Goal: Ask a question: Seek information or help from site administrators or community

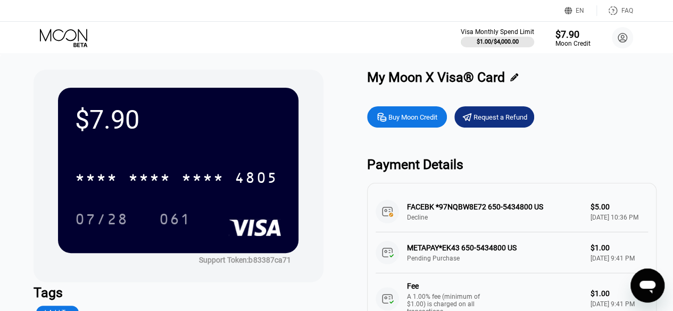
click at [647, 287] on icon "Open messaging window" at bounding box center [648, 287] width 16 height 13
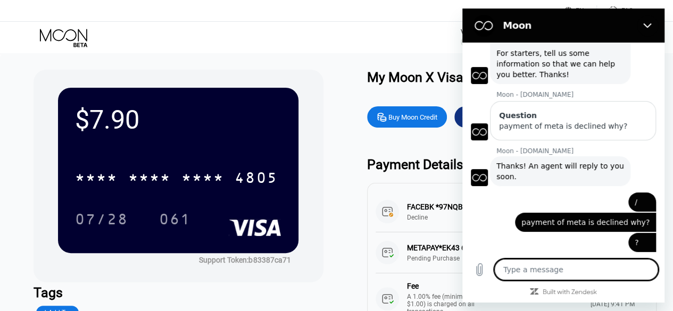
scroll to position [51, 0]
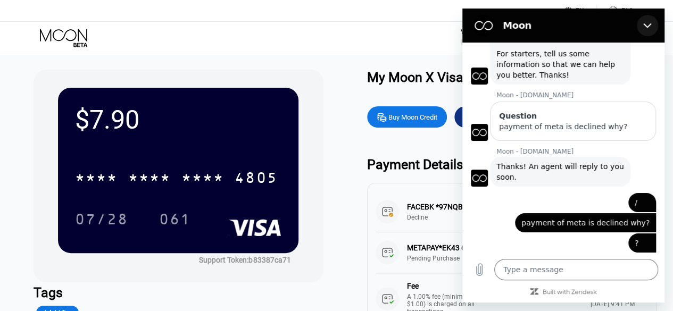
click at [649, 24] on icon "Close" at bounding box center [647, 25] width 9 height 9
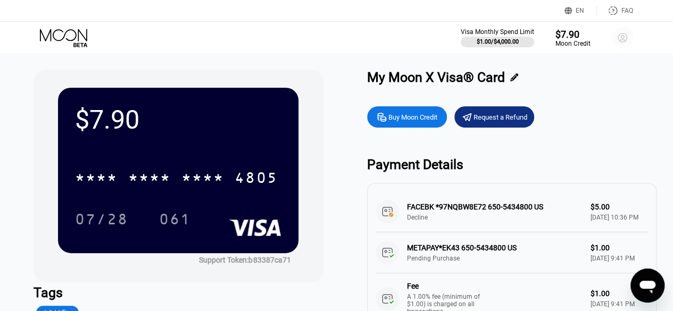
click at [616, 38] on circle at bounding box center [622, 37] width 21 height 21
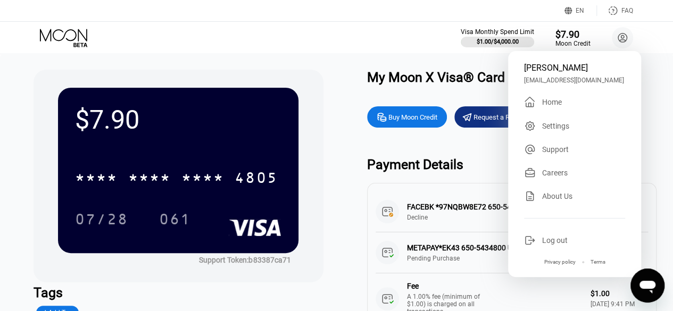
click at [444, 84] on div "My Moon X Visa® Card" at bounding box center [436, 77] width 138 height 15
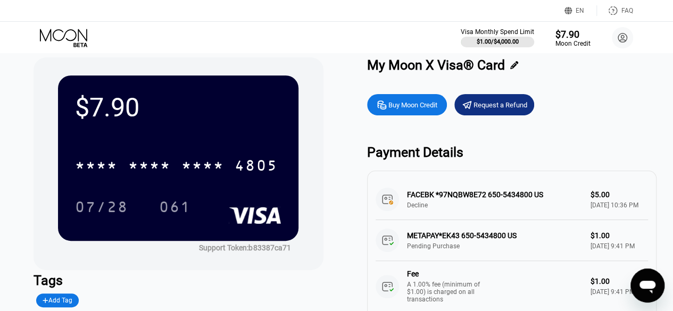
scroll to position [0, 0]
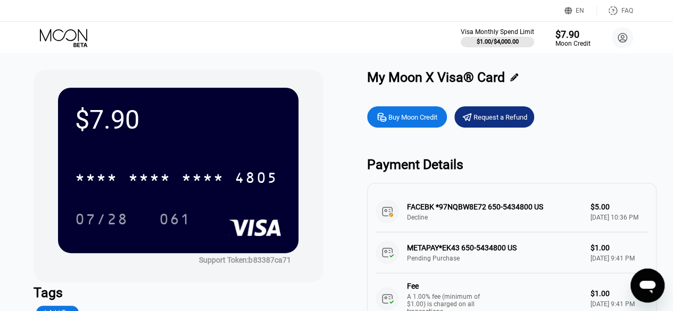
type textarea "x"
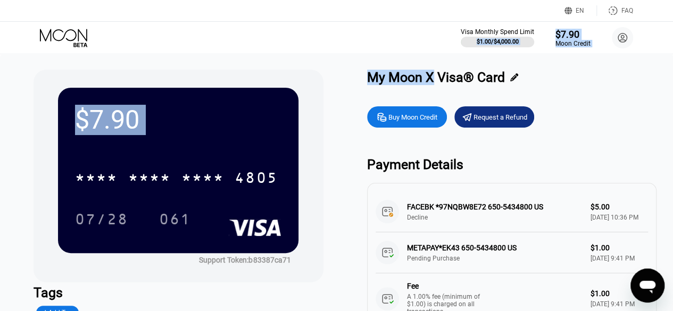
drag, startPoint x: 437, startPoint y: 78, endPoint x: 368, endPoint y: 24, distance: 87.6
click at [368, 24] on div "EN Language Select an item Save FAQ Visa Monthly Spend Limit $1.00 / $4,000.00 …" at bounding box center [336, 155] width 673 height 311
click at [417, 38] on div "Visa Monthly Spend Limit $1.00 / $4,000.00 $7.90 Moon Credit ROHAN MISHRA lolma…" at bounding box center [336, 38] width 673 height 32
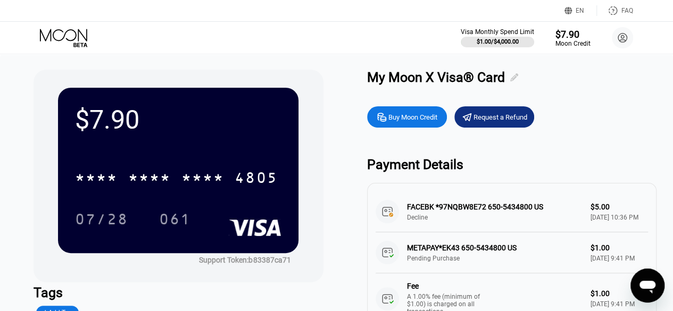
click at [518, 76] on icon at bounding box center [514, 77] width 8 height 8
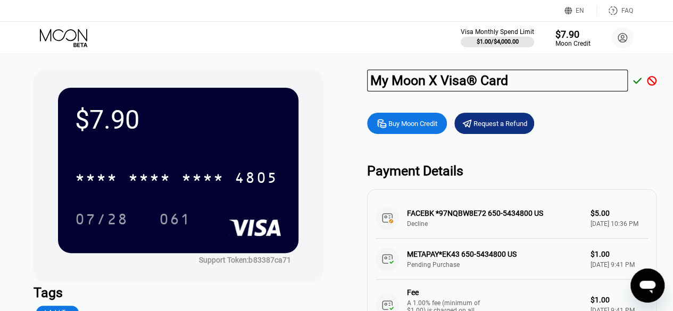
click at [505, 82] on input "My Moon X Visa® Card" at bounding box center [497, 81] width 261 height 22
type input "Rohan"
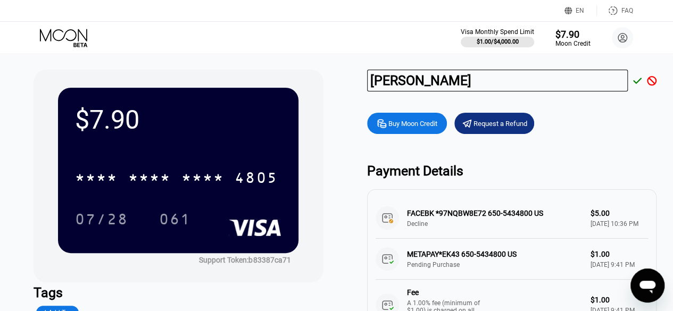
click at [632, 77] on div at bounding box center [635, 81] width 14 height 10
click at [636, 79] on icon at bounding box center [637, 81] width 9 height 10
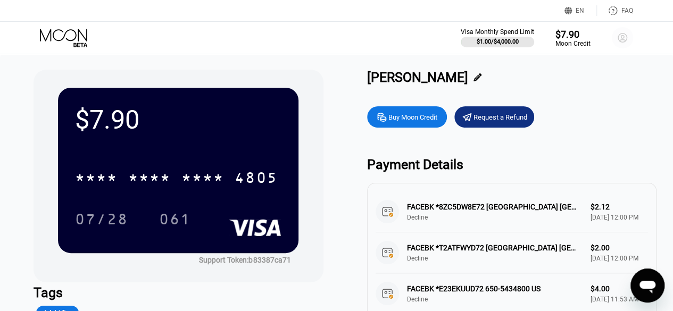
click at [619, 36] on circle at bounding box center [622, 37] width 21 height 21
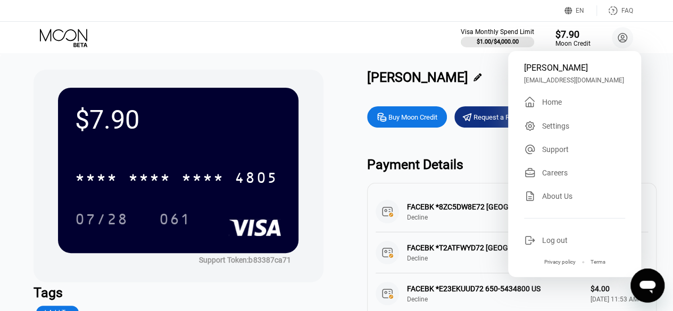
click at [564, 111] on div "ROHAN MISHRA lolmasteryouare@gmail.com  Home Settings Support Careers About Us…" at bounding box center [574, 164] width 133 height 226
click at [551, 105] on div "Home" at bounding box center [552, 102] width 20 height 9
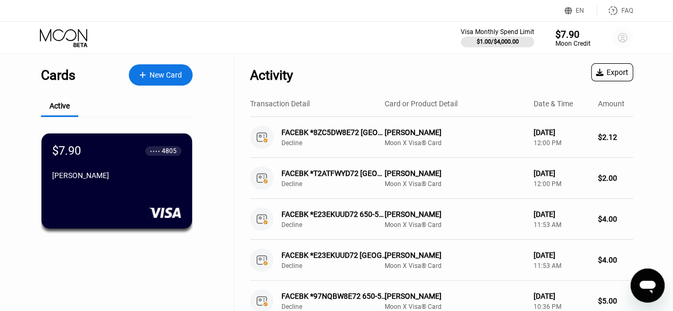
click at [625, 35] on circle at bounding box center [622, 37] width 21 height 21
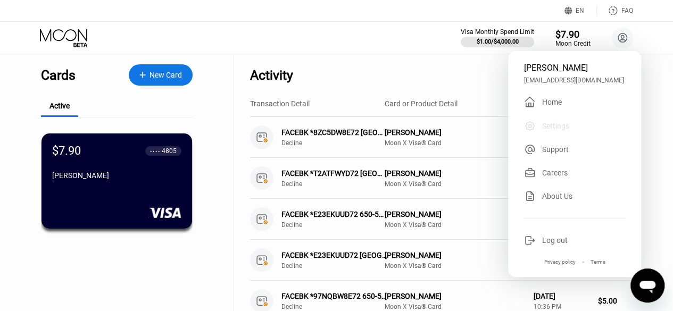
click at [579, 127] on div "Settings" at bounding box center [574, 126] width 101 height 12
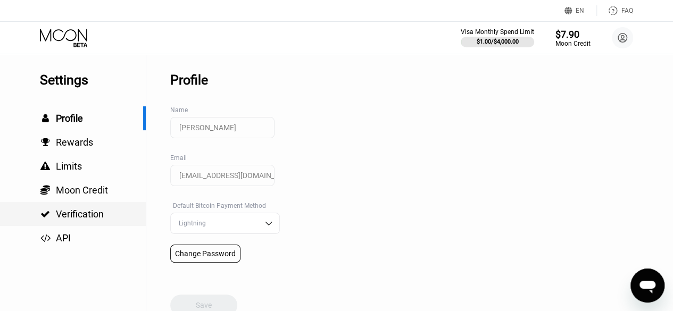
click at [118, 216] on div " Verification" at bounding box center [73, 214] width 146 height 11
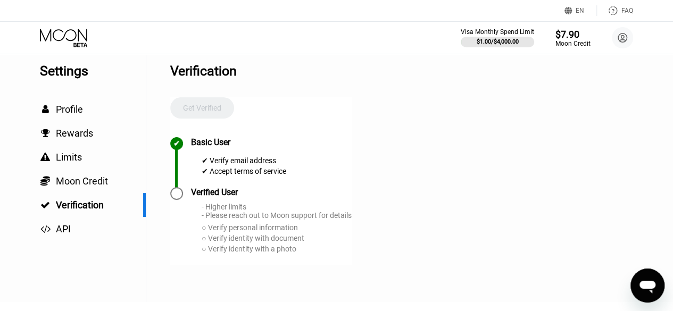
scroll to position [10, 0]
click at [218, 197] on div "Verified User" at bounding box center [214, 192] width 47 height 10
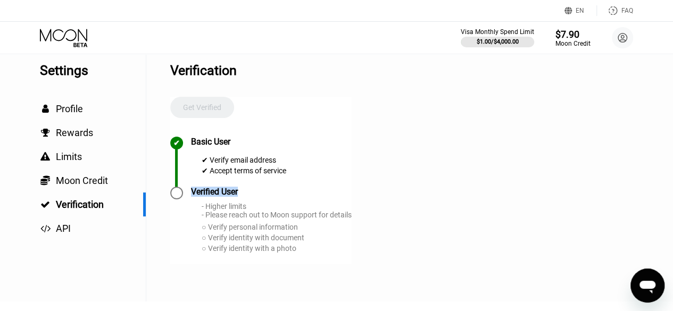
click at [218, 197] on div "Verified User" at bounding box center [214, 192] width 47 height 10
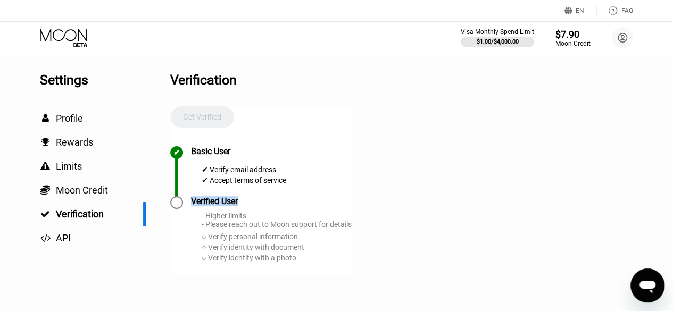
scroll to position [1, 0]
click at [198, 120] on div "Get Verified" at bounding box center [202, 126] width 64 height 40
click at [249, 194] on div "✔ Basic User ✔ Verify email address ✔ Accept terms of service" at bounding box center [260, 171] width 181 height 50
click at [204, 112] on div "Get Verified" at bounding box center [202, 126] width 64 height 40
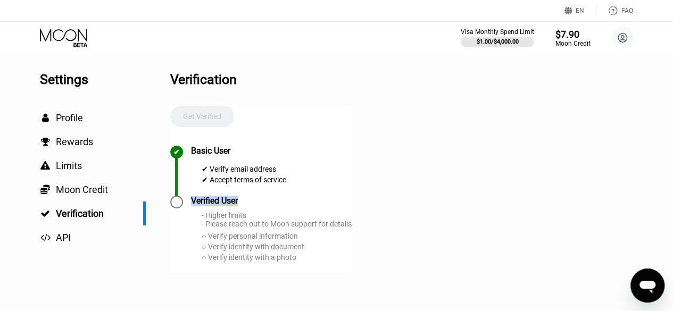
click at [204, 112] on div "Get Verified" at bounding box center [202, 126] width 64 height 40
click at [105, 202] on div " Moon Credit" at bounding box center [73, 190] width 146 height 24
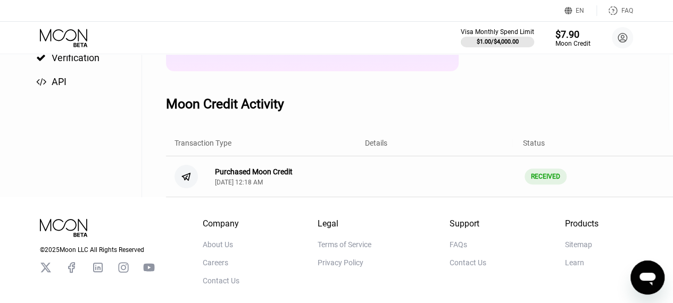
scroll to position [158, 4]
click at [255, 175] on div "Purchased Moon Credit" at bounding box center [254, 171] width 78 height 9
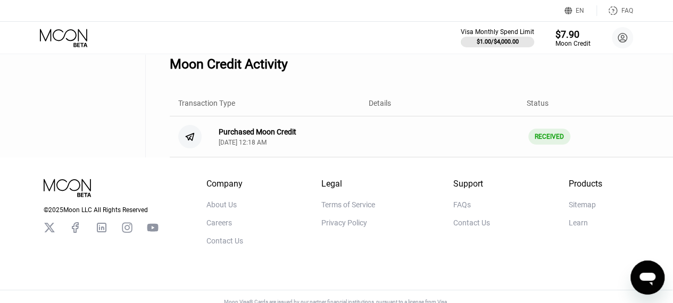
scroll to position [0, 1]
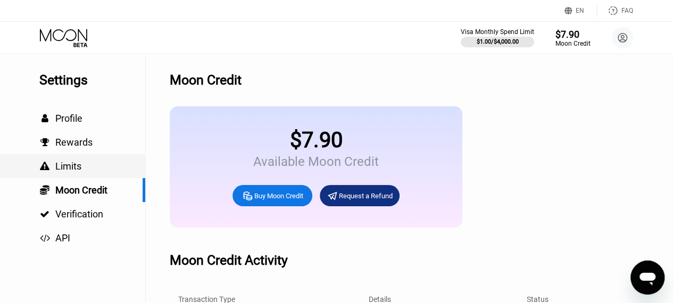
click at [103, 166] on div " Limits" at bounding box center [72, 166] width 146 height 11
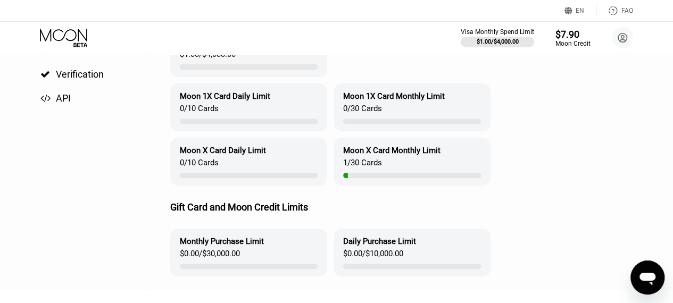
scroll to position [142, 0]
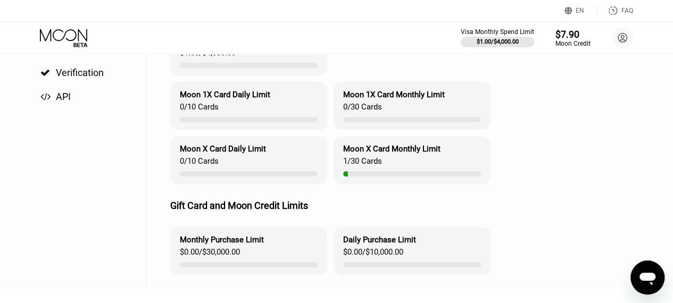
click at [374, 154] on div "Moon X Card Monthly Limit" at bounding box center [391, 149] width 97 height 10
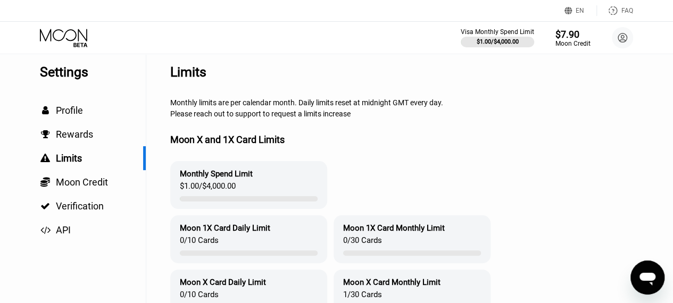
scroll to position [7, 0]
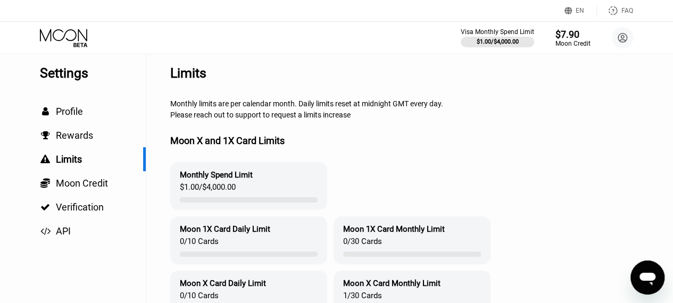
click at [308, 156] on div "Moon X and 1X Card Limits" at bounding box center [439, 140] width 539 height 43
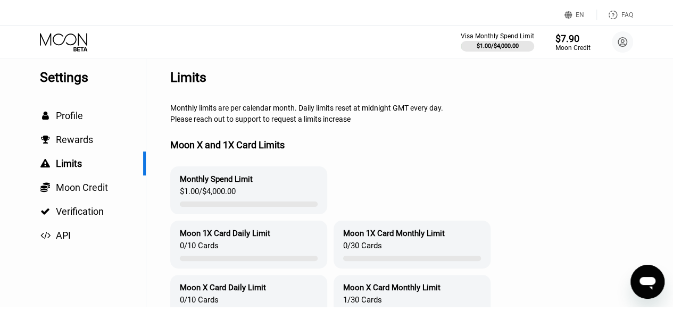
scroll to position [0, 0]
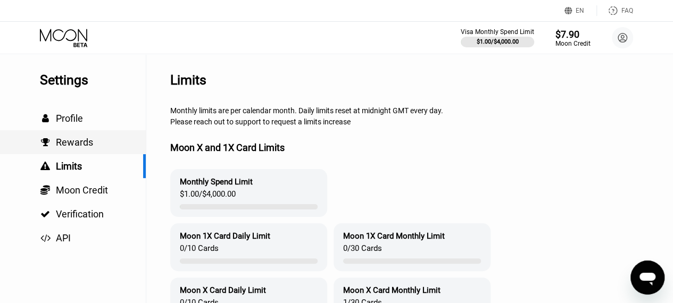
click at [108, 152] on div " Rewards" at bounding box center [73, 142] width 146 height 24
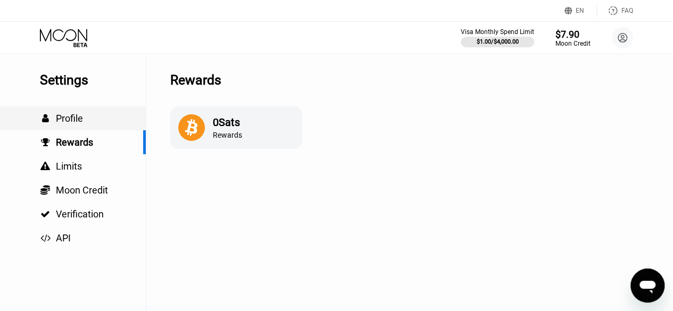
click at [90, 128] on div " Profile" at bounding box center [73, 118] width 146 height 24
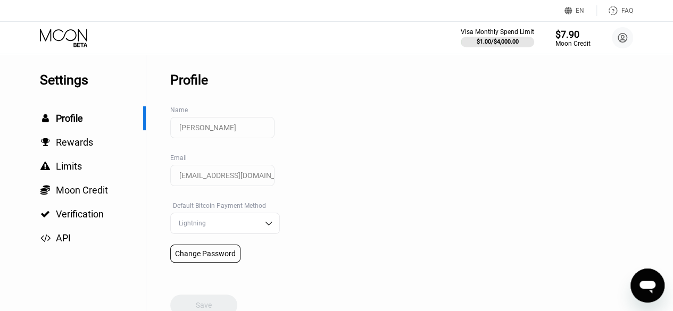
click at [234, 227] on div "Lightning" at bounding box center [217, 223] width 82 height 7
click at [380, 172] on div "Settings  Profile  Rewards  Limits  Moon Credit  Verification  API Profil…" at bounding box center [336, 185] width 673 height 262
click at [338, 184] on div "Settings  Profile  Rewards  Limits  Moon Credit  Verification  API Profil…" at bounding box center [336, 185] width 673 height 262
click at [263, 229] on img at bounding box center [268, 223] width 11 height 11
drag, startPoint x: 145, startPoint y: 114, endPoint x: 142, endPoint y: 226, distance: 111.8
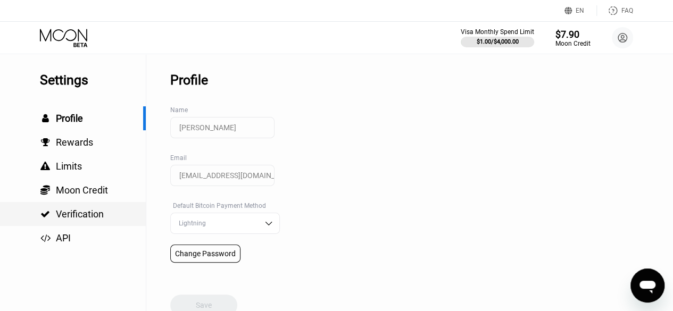
click at [142, 226] on div "Settings  Profile  Rewards  Limits  Moon Credit  Verification  API" at bounding box center [73, 152] width 146 height 196
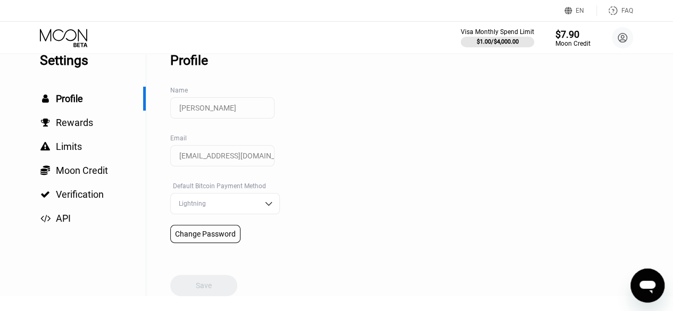
scroll to position [173, 0]
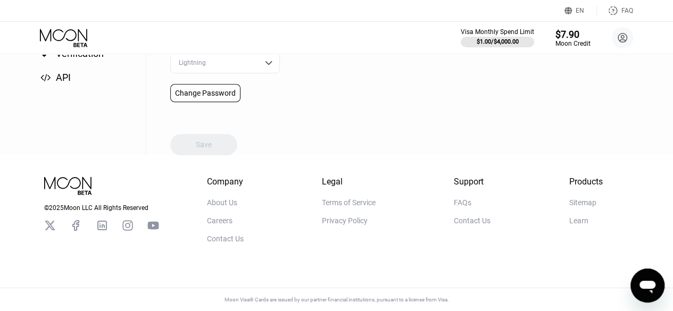
click at [580, 218] on div "Learn" at bounding box center [578, 221] width 19 height 9
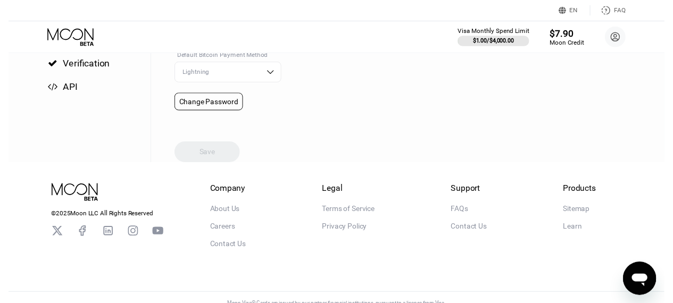
scroll to position [0, 0]
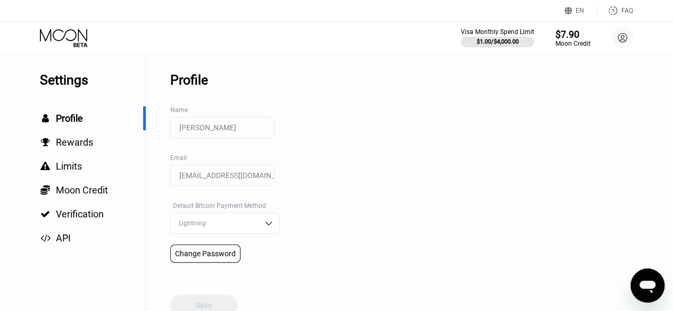
type textarea "x"
click at [67, 139] on span "Rewards" at bounding box center [74, 142] width 37 height 11
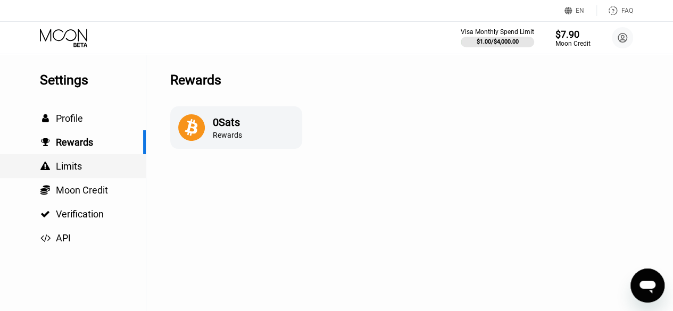
click at [106, 176] on div " Limits" at bounding box center [73, 166] width 146 height 24
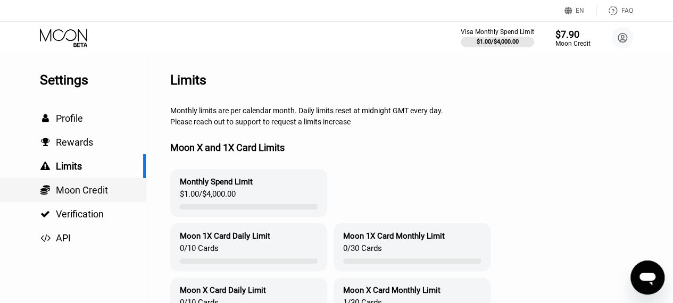
click at [112, 188] on div " Moon Credit" at bounding box center [73, 190] width 146 height 11
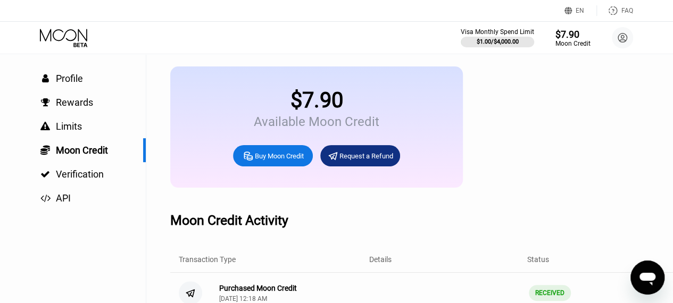
scroll to position [39, 0]
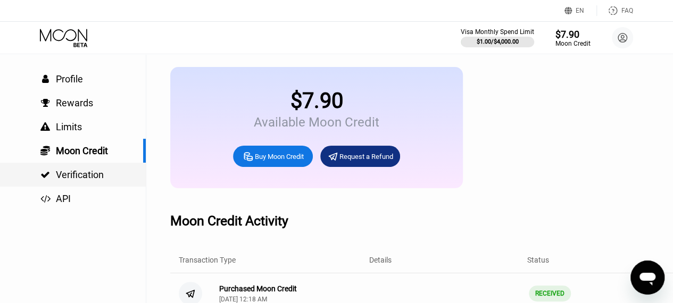
click at [93, 177] on span "Verification" at bounding box center [80, 174] width 48 height 11
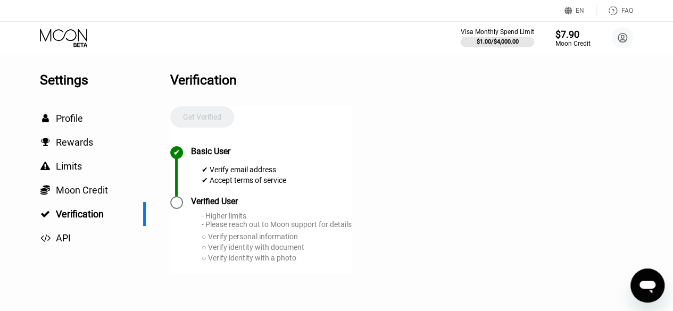
click at [173, 209] on div at bounding box center [176, 202] width 13 height 13
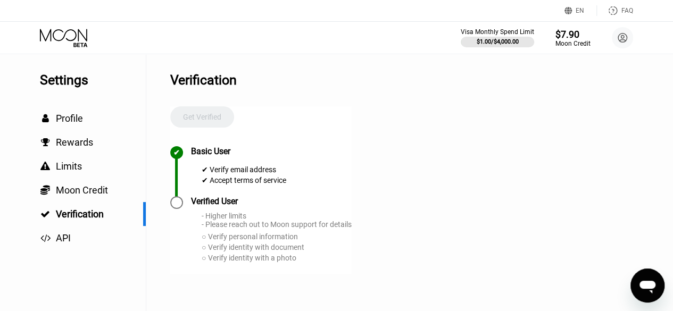
click at [173, 209] on div at bounding box center [176, 202] width 13 height 13
drag, startPoint x: 173, startPoint y: 210, endPoint x: 270, endPoint y: 224, distance: 97.8
click at [270, 224] on div "Verified User - Higher limits - Please reach out to Moon support for details ○ …" at bounding box center [260, 235] width 181 height 78
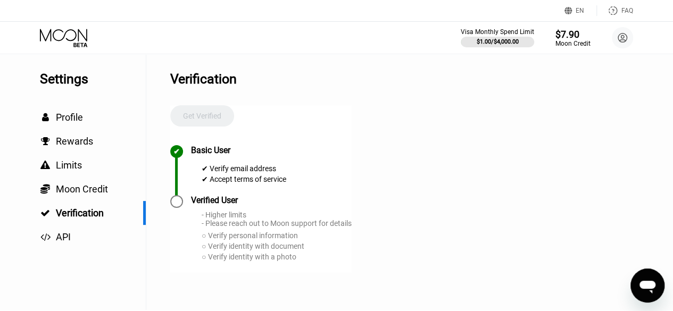
scroll to position [2, 0]
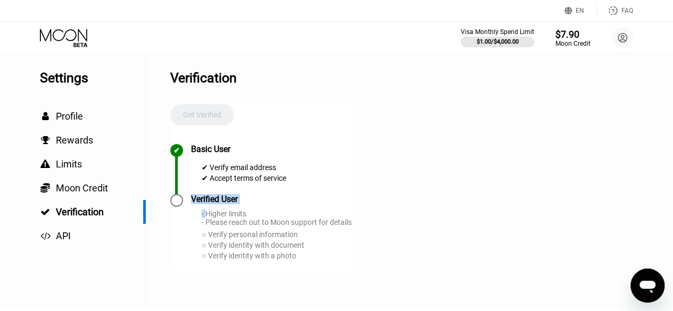
drag, startPoint x: 207, startPoint y: 222, endPoint x: 314, endPoint y: 233, distance: 107.5
click at [314, 227] on div "- Higher limits - Please reach out to Moon support for details" at bounding box center [277, 218] width 150 height 17
click at [243, 214] on div "Verified User - Higher limits - Please reach out to Moon support for details ○ …" at bounding box center [271, 227] width 161 height 67
click at [234, 226] on div "- Higher limits - Please reach out to Moon support for details" at bounding box center [277, 218] width 150 height 17
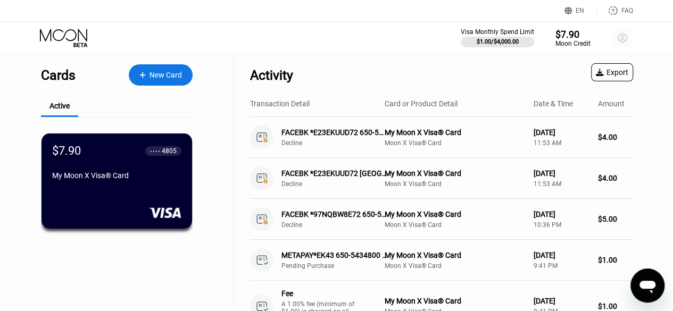
click at [619, 37] on circle at bounding box center [622, 37] width 21 height 21
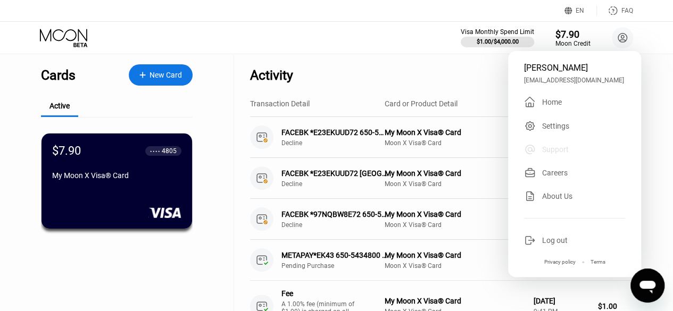
click at [556, 155] on div "Support" at bounding box center [574, 150] width 101 height 12
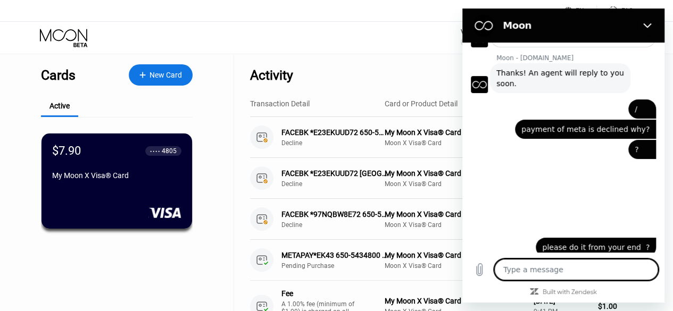
type textarea "x"
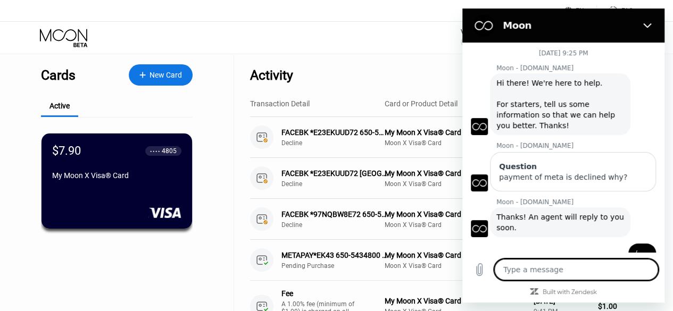
scroll to position [161, 0]
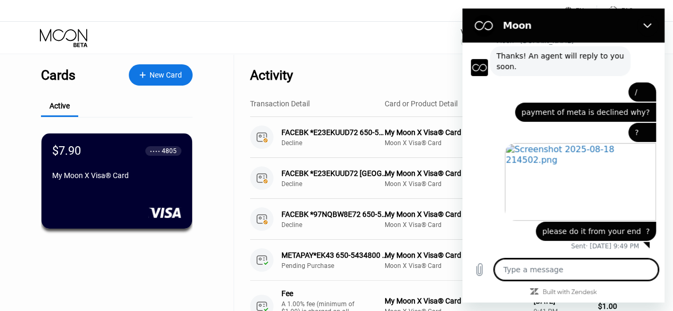
click at [533, 273] on textarea at bounding box center [576, 269] width 164 height 21
type textarea "h"
type textarea "x"
type textarea "hi"
type textarea "x"
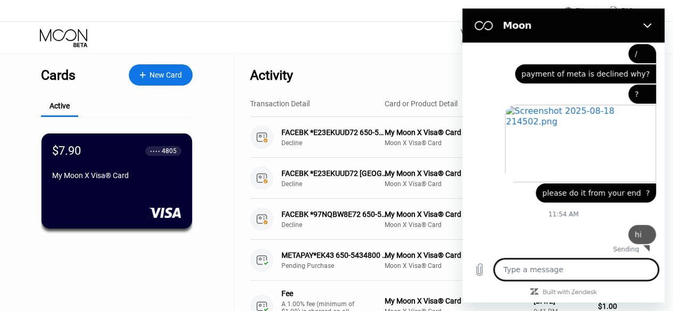
type textarea "x"
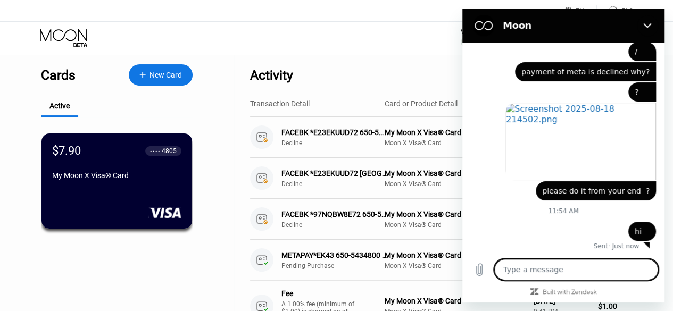
click at [583, 71] on span "payment of meta is declined why?" at bounding box center [586, 72] width 128 height 9
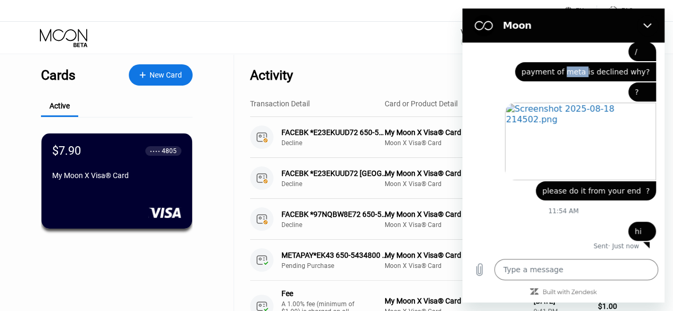
click at [583, 71] on span "payment of meta is declined why?" at bounding box center [586, 72] width 128 height 9
drag, startPoint x: 583, startPoint y: 71, endPoint x: 577, endPoint y: 74, distance: 6.2
click at [577, 74] on span "payment of meta is declined why?" at bounding box center [586, 72] width 128 height 9
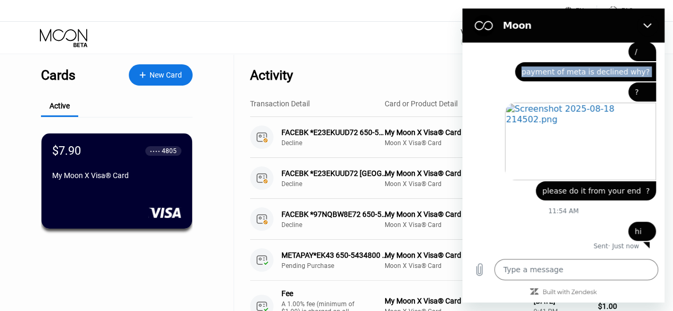
copy span "payment of meta is declined why?"
click at [523, 273] on textarea at bounding box center [576, 269] width 164 height 21
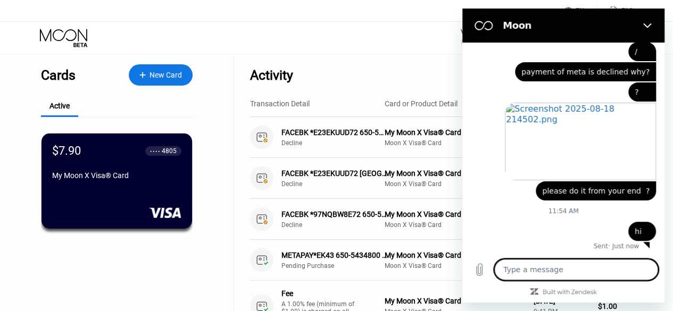
paste textarea "payment of meta is declined why?"
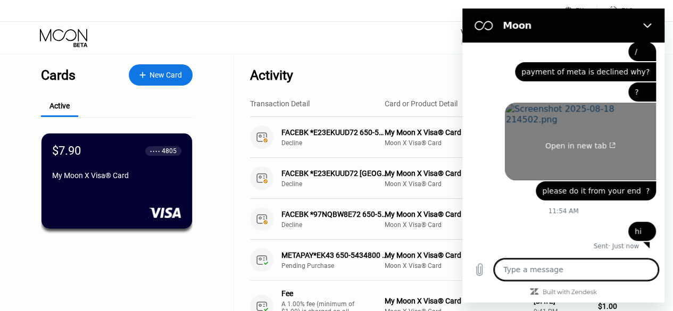
type textarea "payment of meta is declined why?"
type textarea "x"
type textarea "payment of meta is declined why?"
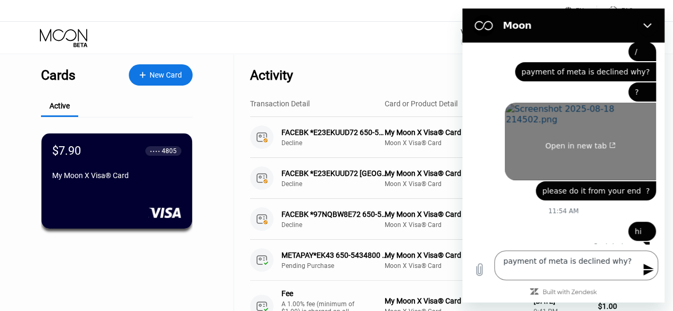
click at [552, 154] on link "Open in new tab" at bounding box center [580, 142] width 151 height 78
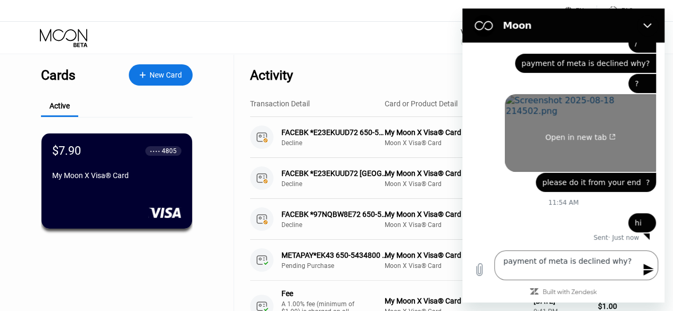
type textarea "x"
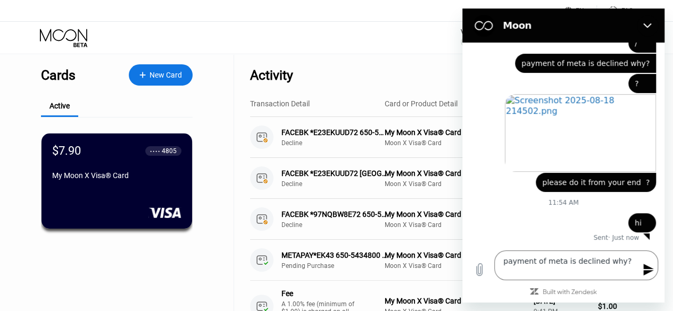
click at [642, 266] on button "Send message" at bounding box center [647, 269] width 21 height 21
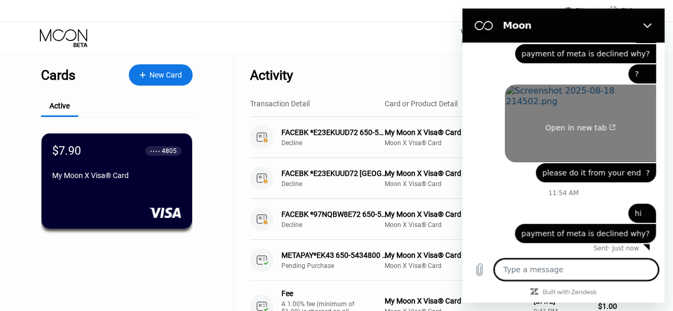
scroll to position [222, 0]
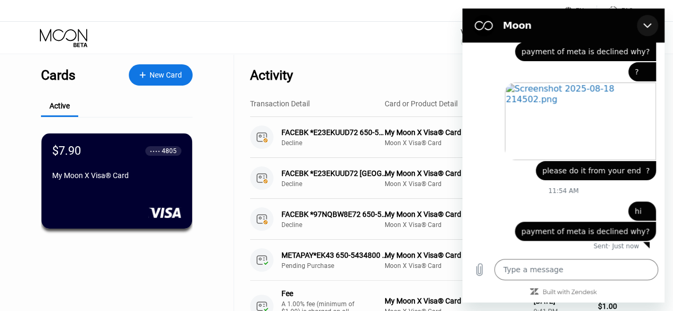
click at [649, 30] on button "Close" at bounding box center [647, 25] width 21 height 21
type textarea "x"
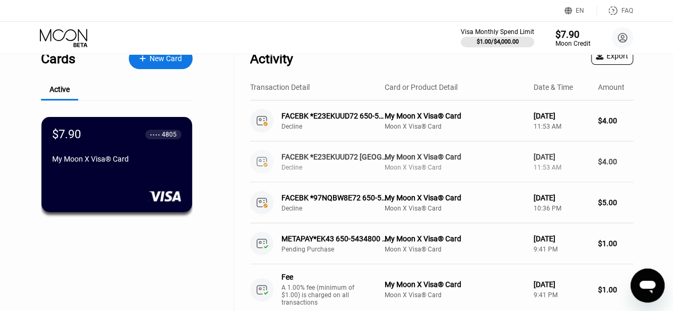
scroll to position [0, 0]
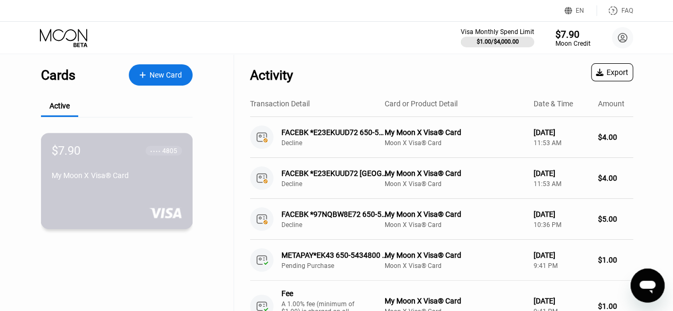
click at [137, 174] on div "$7.90 ● ● ● ● 4805 My Moon X Visa® Card" at bounding box center [117, 164] width 130 height 40
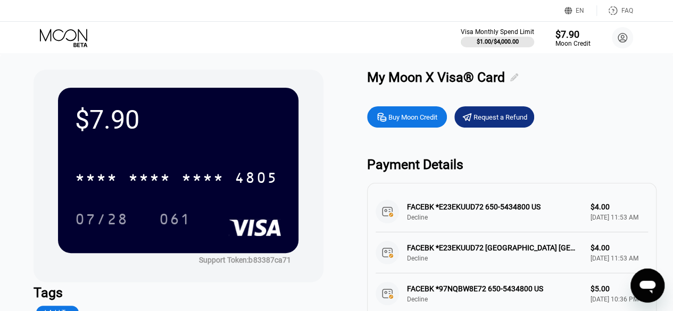
click at [518, 77] on icon at bounding box center [514, 77] width 8 height 8
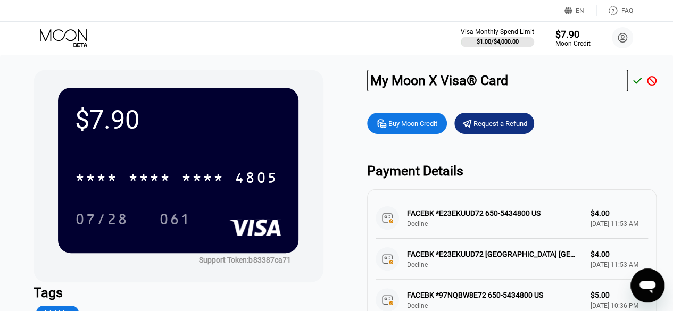
click at [516, 78] on input "My Moon X Visa® Card" at bounding box center [497, 81] width 261 height 22
type input "R"
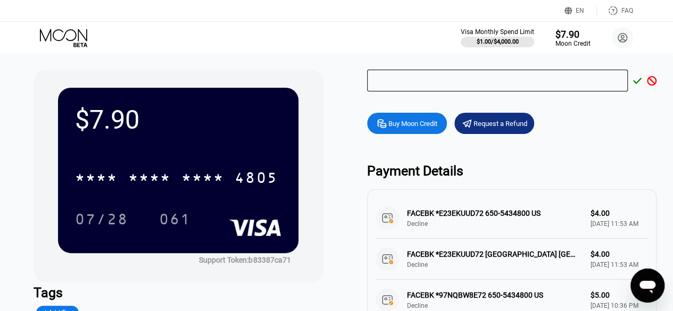
click at [643, 85] on div at bounding box center [649, 81] width 15 height 10
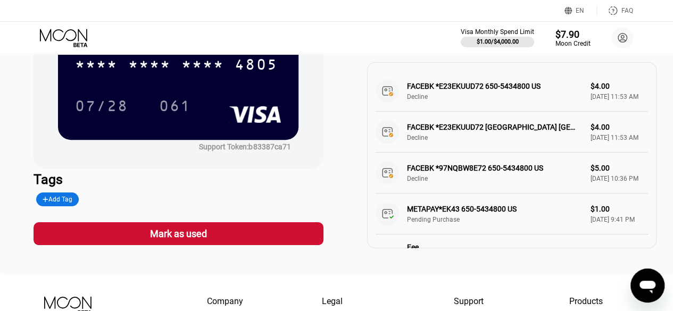
scroll to position [121, 0]
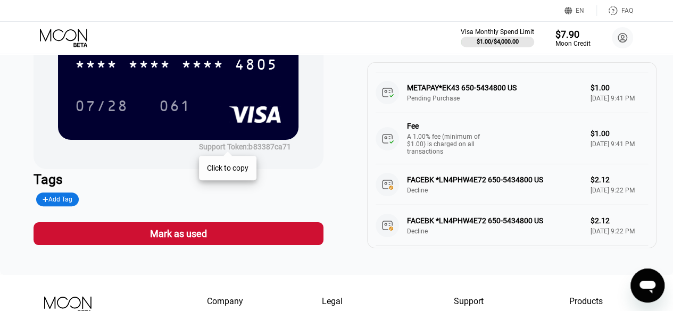
click at [282, 145] on div "Support Token: b83387ca71" at bounding box center [245, 147] width 92 height 9
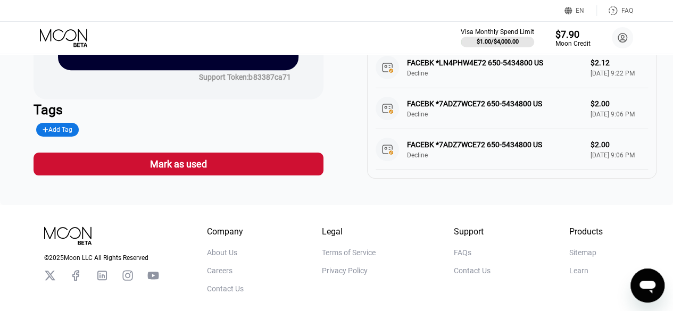
scroll to position [183, 0]
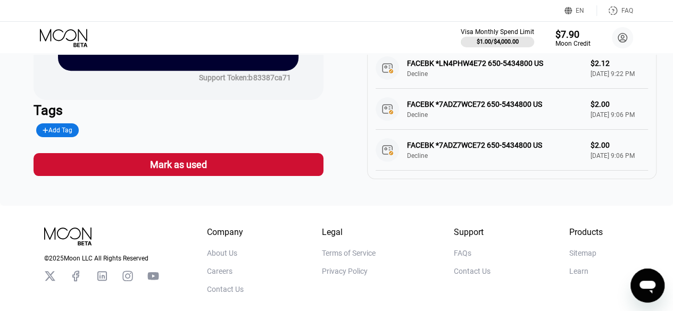
click at [128, 277] on icon at bounding box center [127, 276] width 10 height 10
type textarea "x"
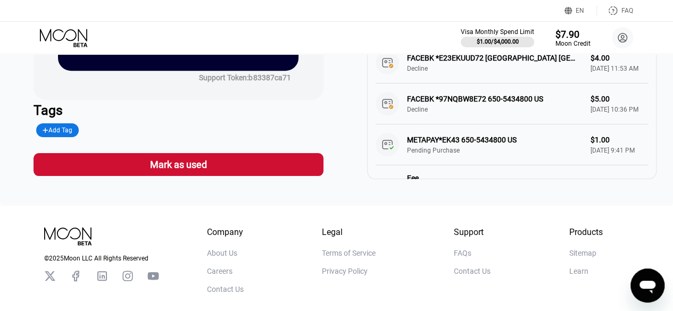
scroll to position [0, 0]
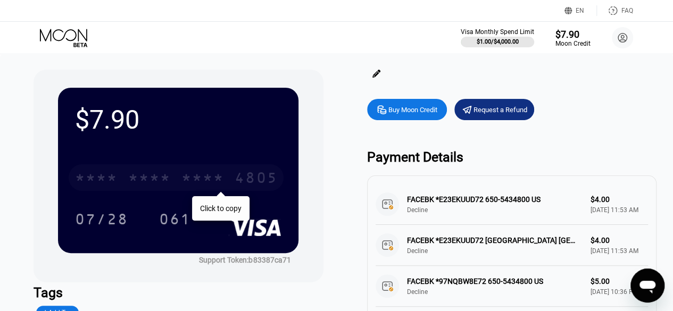
click at [144, 188] on div "* * * *" at bounding box center [149, 179] width 43 height 17
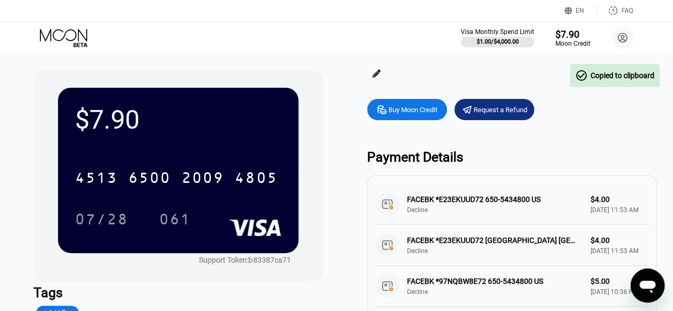
scroll to position [1, 0]
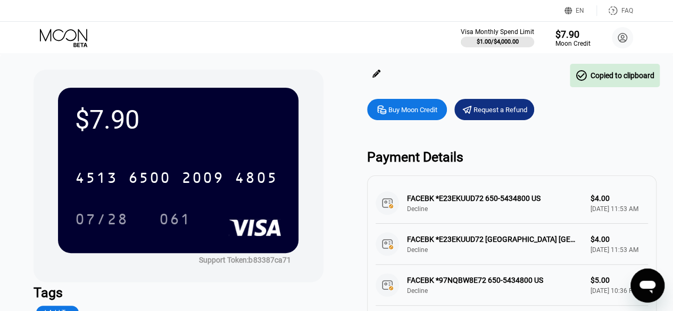
click at [436, 203] on div "FACEBK *E23EKUUD72 650-5434800 US Decline $4.00 [DATE] 11:53 AM" at bounding box center [512, 203] width 272 height 41
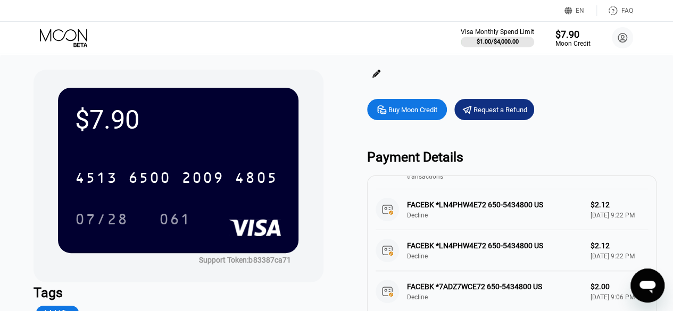
scroll to position [253, 0]
